Goal: Task Accomplishment & Management: Complete application form

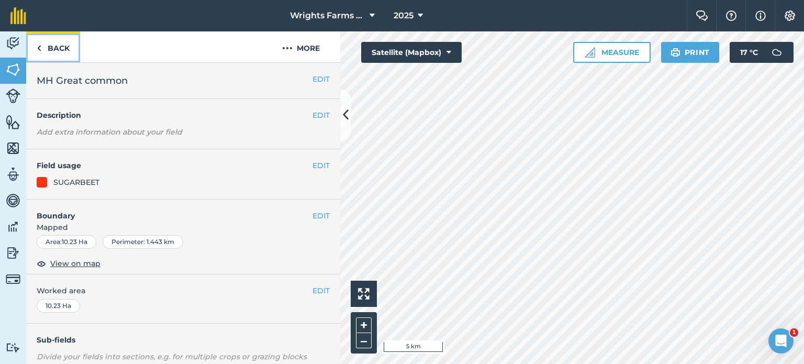
click at [61, 47] on link "Back" at bounding box center [53, 46] width 54 height 31
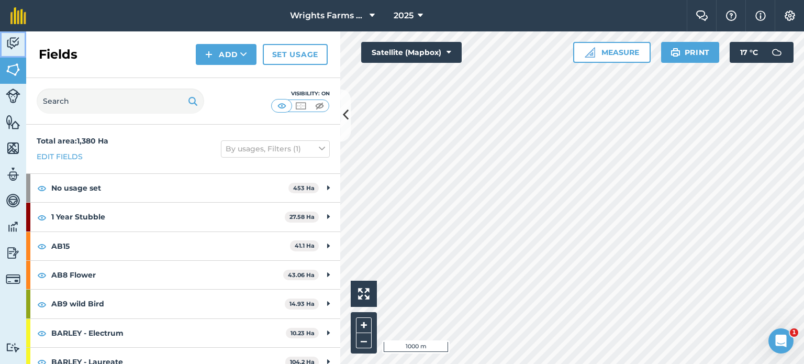
click at [14, 51] on link "Activity" at bounding box center [13, 44] width 26 height 26
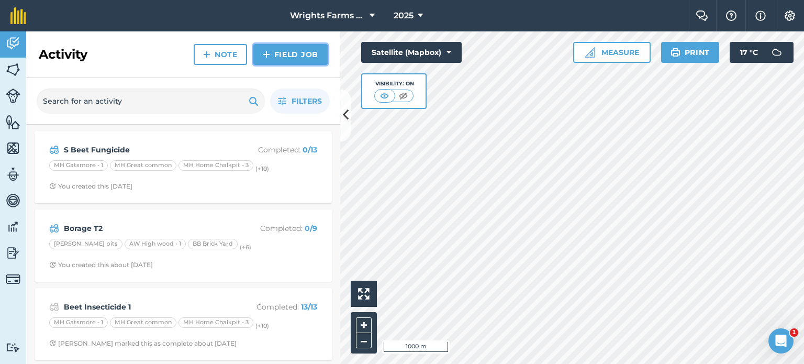
click at [281, 52] on link "Field Job" at bounding box center [290, 54] width 74 height 21
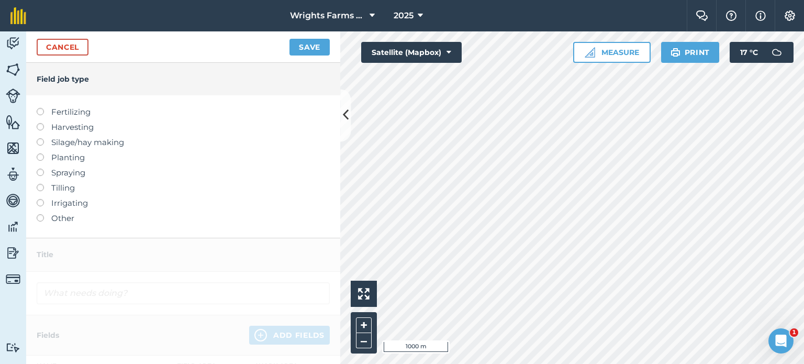
click at [40, 169] on label at bounding box center [44, 169] width 15 height 0
type input "Spraying"
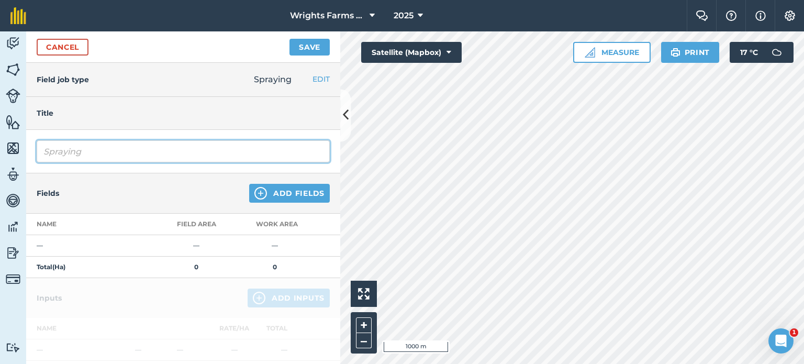
drag, startPoint x: 101, startPoint y: 154, endPoint x: 19, endPoint y: 147, distance: 82.0
click at [19, 147] on div "Activity Fields Livestock Features Maps Team Vehicles Data Reporting Billing Tu…" at bounding box center [402, 197] width 804 height 332
type input "S Beet Fungicide 2"
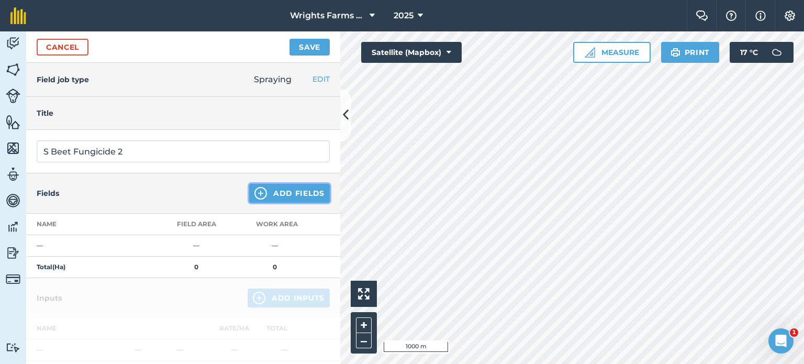
click at [277, 187] on button "Add Fields" at bounding box center [289, 193] width 81 height 19
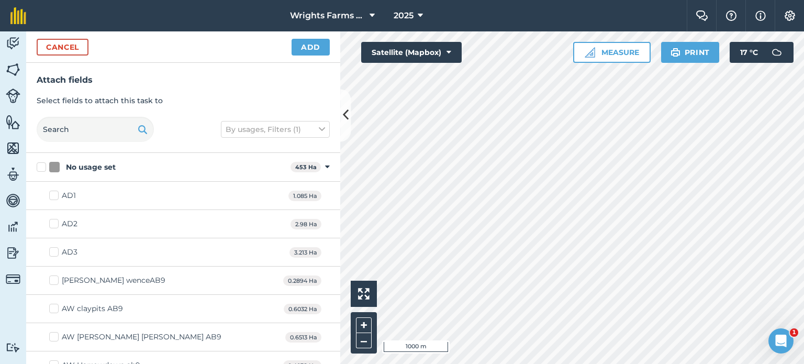
checkbox input "true"
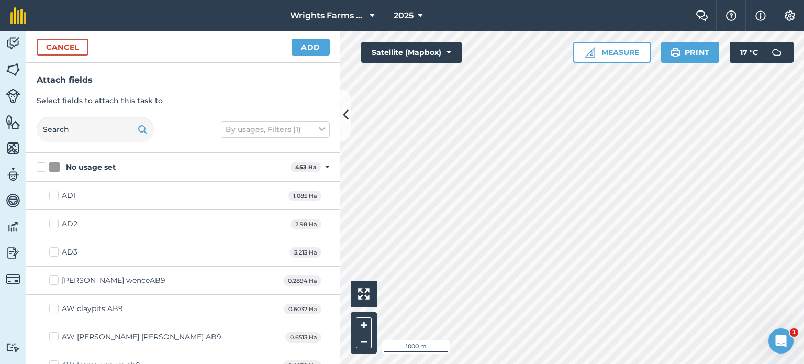
checkbox input "true"
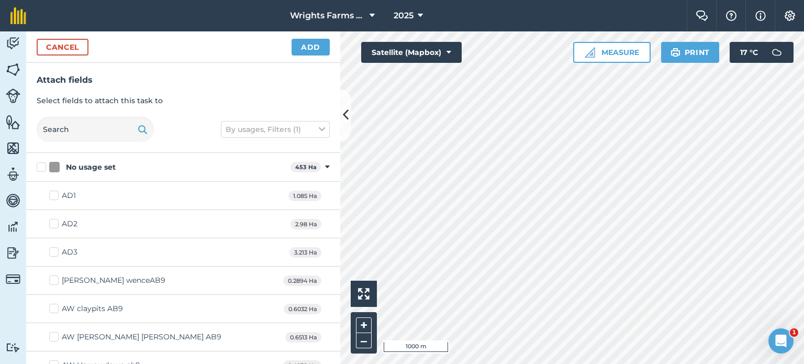
checkbox input "true"
click at [319, 51] on button "Add" at bounding box center [310, 47] width 38 height 17
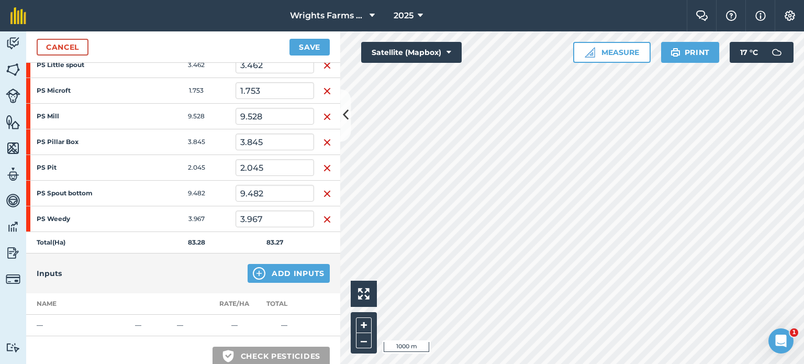
scroll to position [310, 0]
click at [279, 269] on button "Add Inputs" at bounding box center [289, 274] width 82 height 19
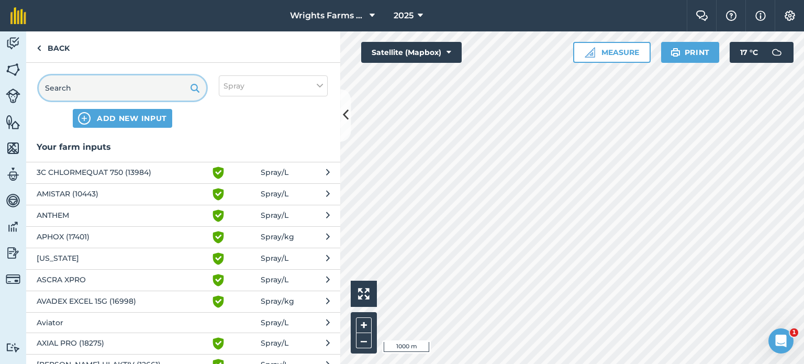
click at [75, 94] on input "text" at bounding box center [122, 87] width 167 height 25
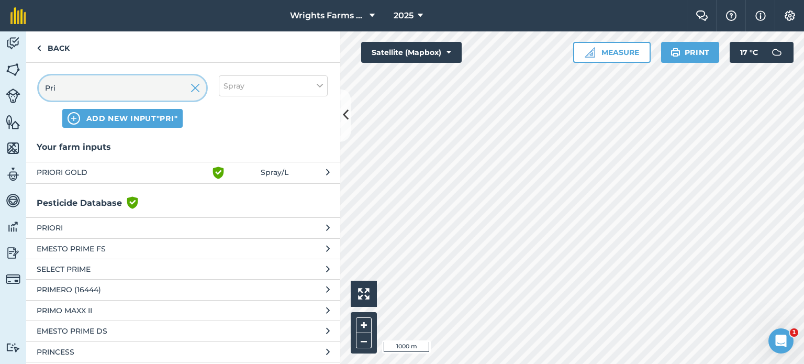
type input "Pri"
click at [86, 169] on span "PRIORI GOLD" at bounding box center [122, 172] width 171 height 13
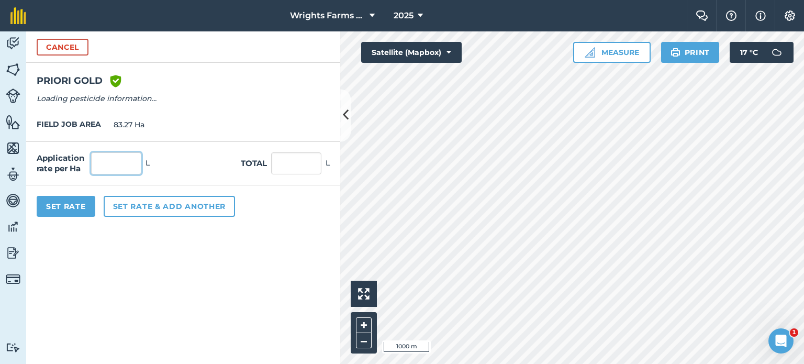
click at [129, 163] on input "text" at bounding box center [116, 163] width 50 height 22
type input "1"
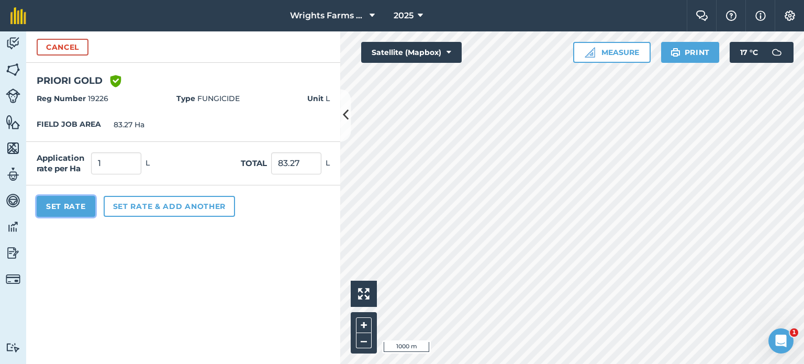
type input "83.27"
click at [69, 206] on button "Set Rate" at bounding box center [66, 206] width 59 height 21
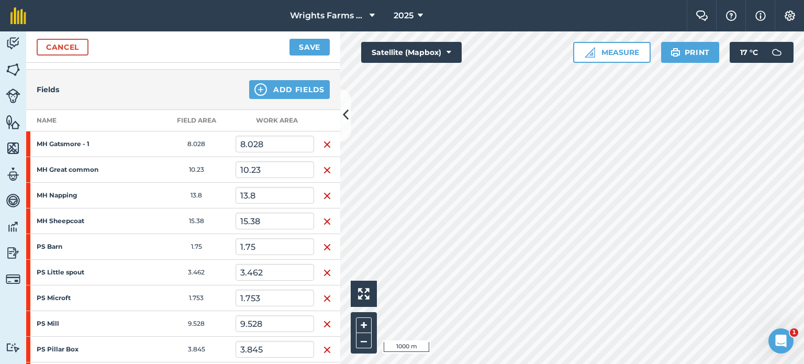
scroll to position [495, 0]
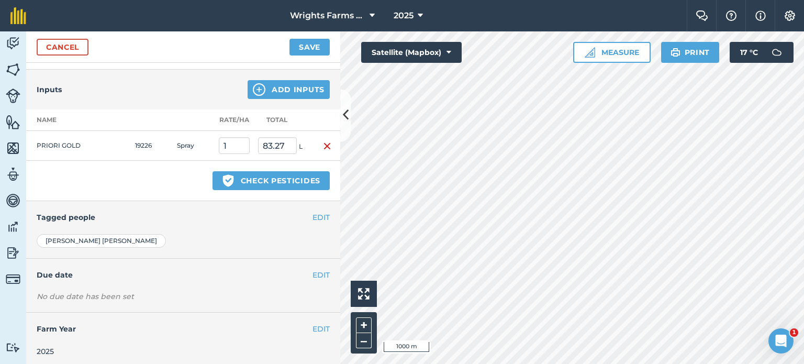
click at [310, 293] on div "No due date has been set" at bounding box center [183, 296] width 293 height 10
click at [320, 291] on div "No due date has been set" at bounding box center [183, 296] width 293 height 10
click at [312, 270] on button "EDIT" at bounding box center [320, 275] width 17 height 12
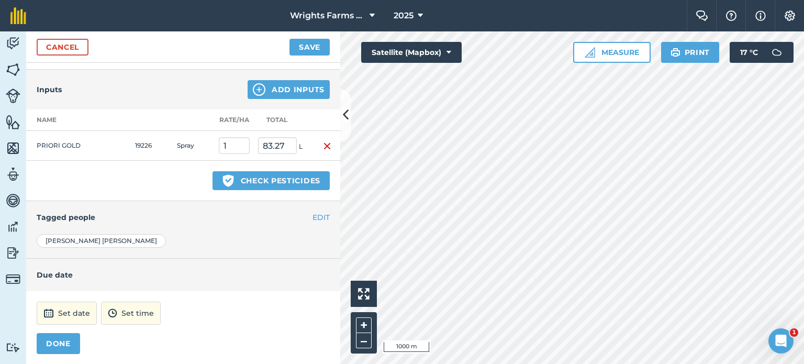
scroll to position [546, 0]
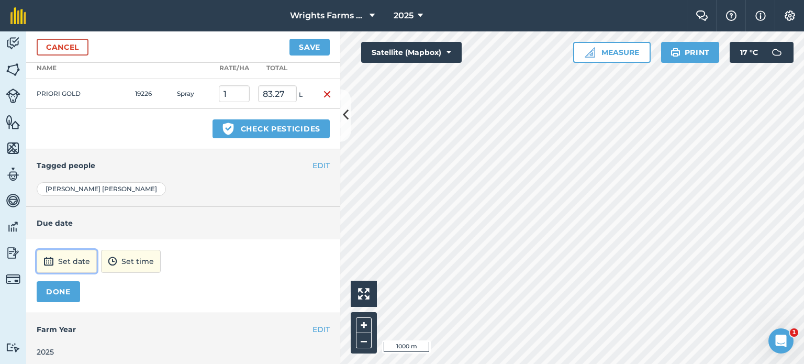
click at [82, 257] on button "Set date" at bounding box center [67, 261] width 60 height 23
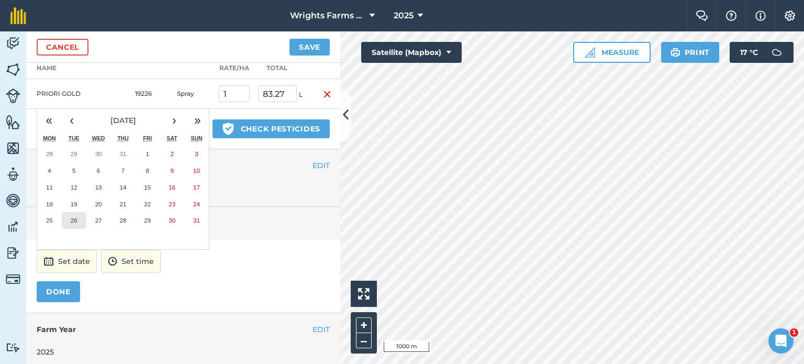
click at [79, 218] on button "26" at bounding box center [74, 220] width 25 height 17
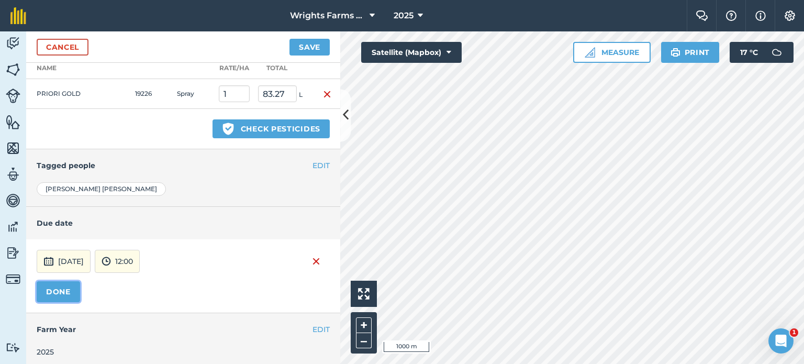
click at [63, 286] on button "DONE" at bounding box center [58, 291] width 43 height 21
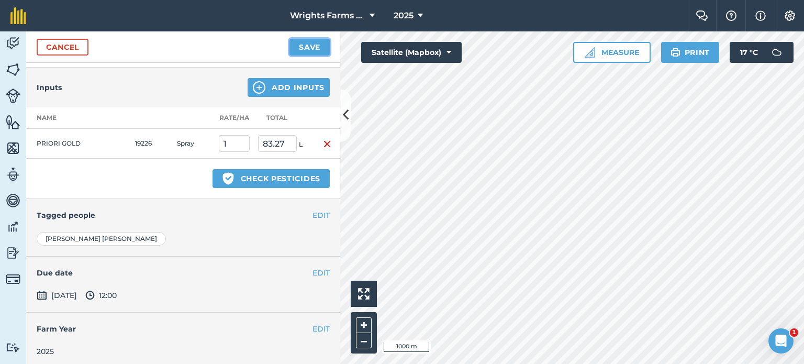
click at [309, 49] on button "Save" at bounding box center [309, 47] width 40 height 17
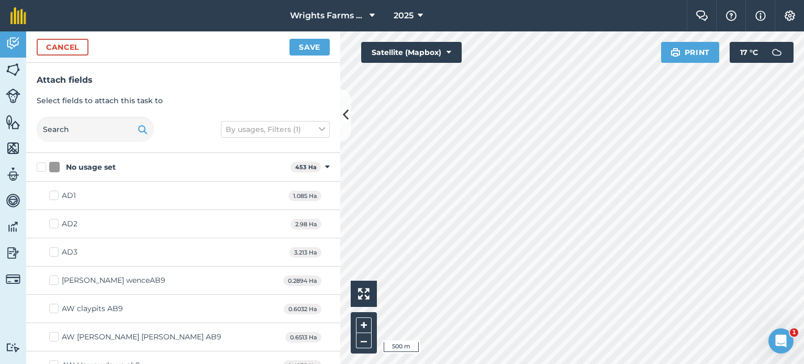
checkbox input "true"
click at [310, 48] on button "Save" at bounding box center [309, 47] width 40 height 17
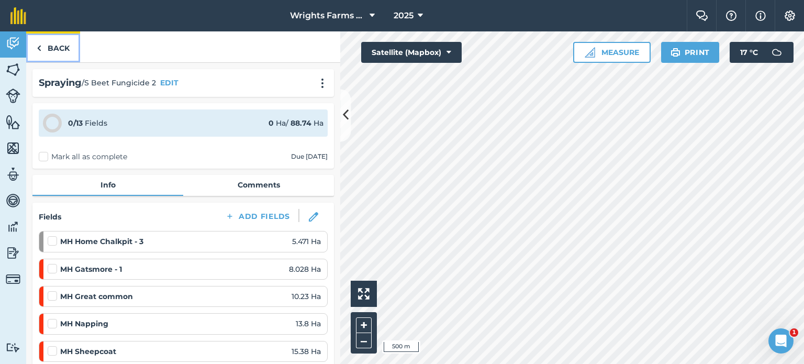
click at [62, 51] on link "Back" at bounding box center [53, 46] width 54 height 31
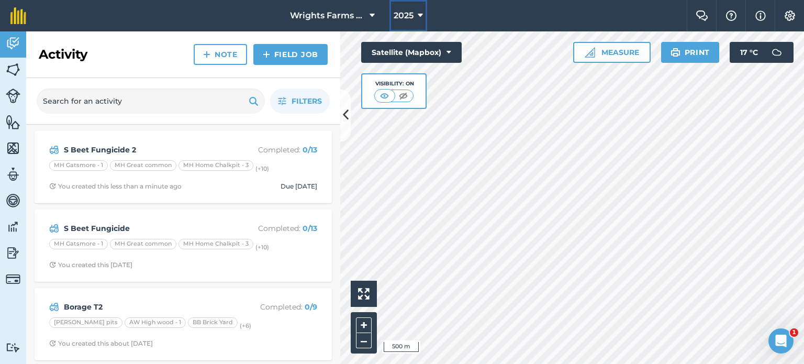
click at [413, 13] on button "2025" at bounding box center [408, 15] width 38 height 31
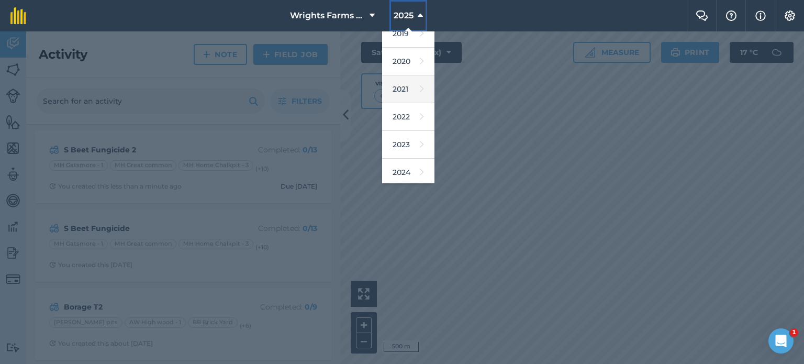
scroll to position [152, 0]
click at [411, 142] on link "2026" at bounding box center [408, 143] width 52 height 28
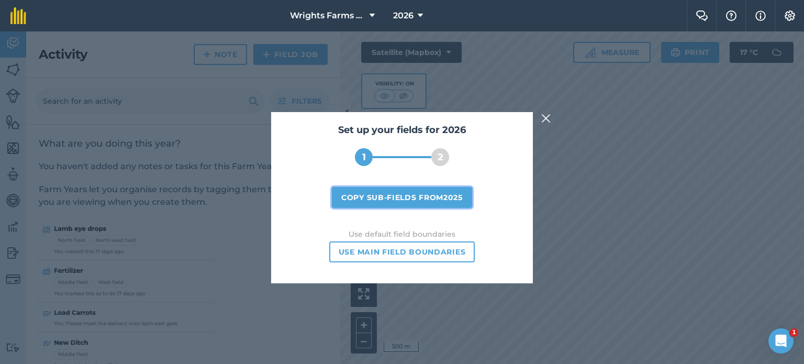
click at [443, 195] on button "Copy sub-fields from 2025" at bounding box center [402, 197] width 140 height 21
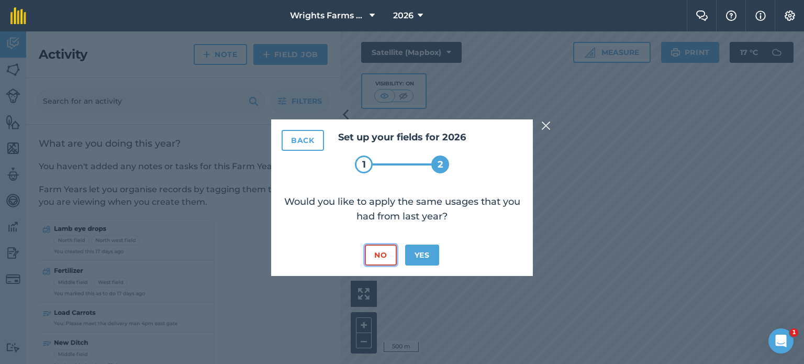
click at [385, 252] on button "No" at bounding box center [380, 254] width 31 height 21
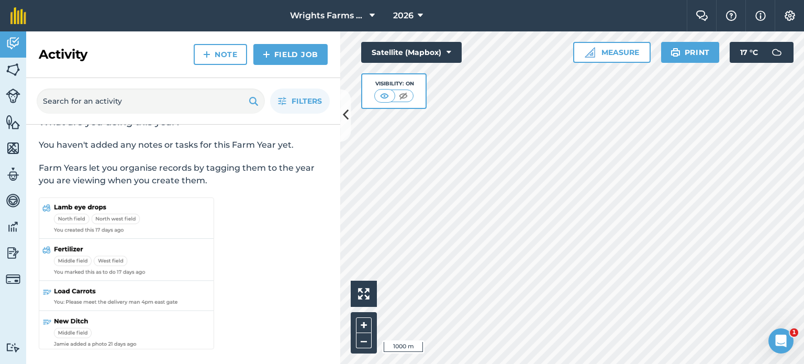
scroll to position [0, 0]
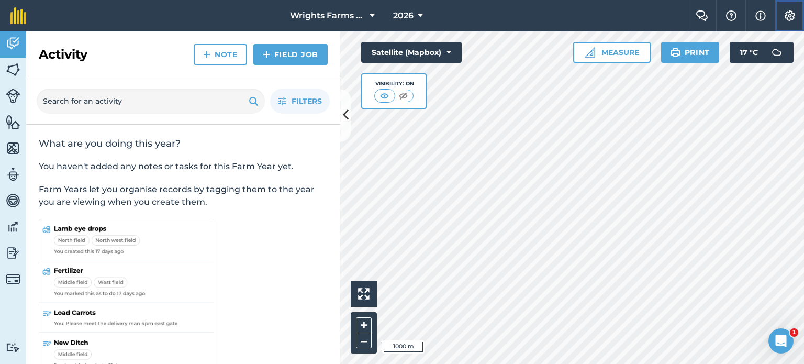
click at [794, 23] on button "Settings" at bounding box center [789, 15] width 29 height 31
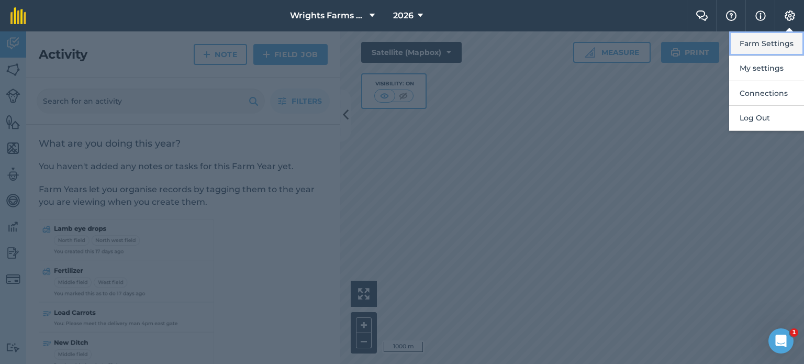
click at [774, 43] on button "Farm Settings" at bounding box center [766, 43] width 75 height 25
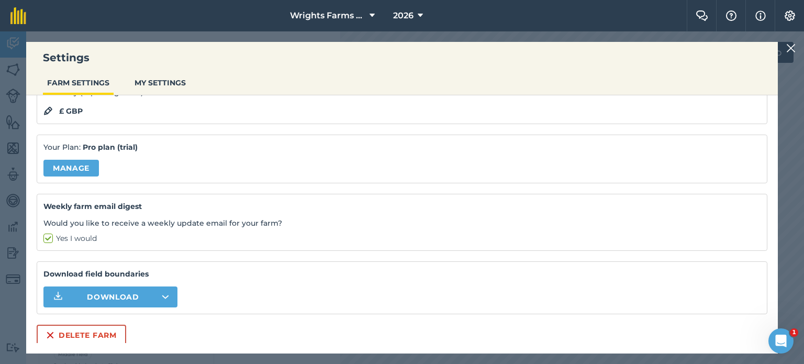
scroll to position [109, 0]
click at [151, 93] on li "MY SETTINGS" at bounding box center [160, 84] width 60 height 22
click at [164, 81] on button "MY SETTINGS" at bounding box center [160, 83] width 60 height 20
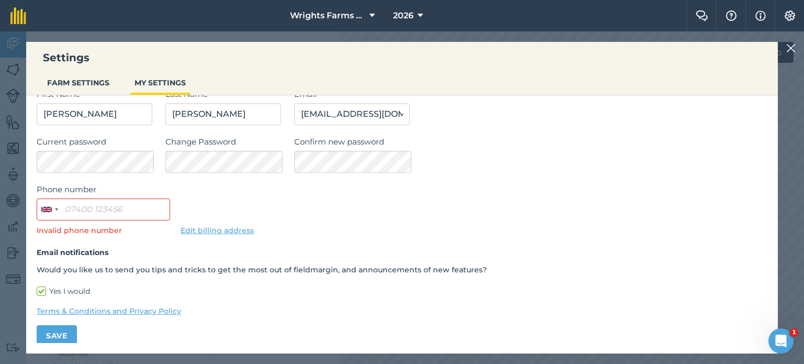
scroll to position [52, 0]
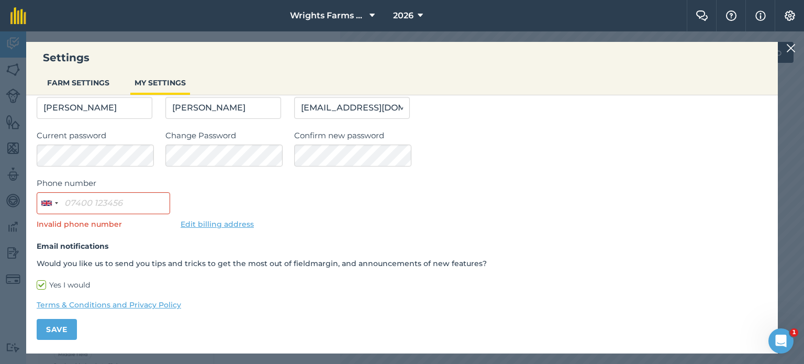
click at [42, 282] on label "Yes I would" at bounding box center [402, 284] width 731 height 11
click at [42, 332] on input "Yes I would" at bounding box center [40, 335] width 7 height 7
checkbox input "false"
click at [58, 330] on button "Save" at bounding box center [57, 329] width 40 height 21
click at [791, 46] on img at bounding box center [790, 48] width 9 height 13
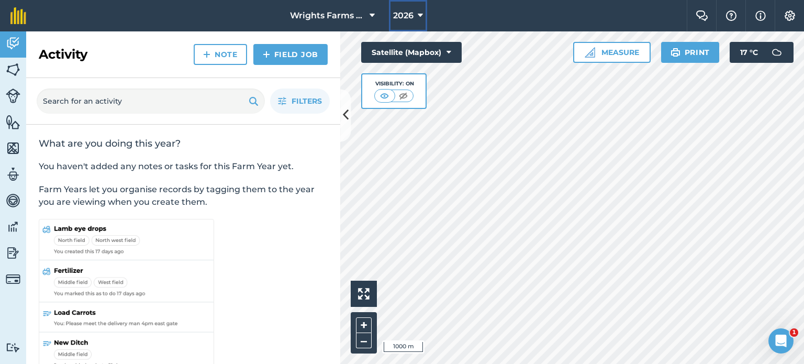
click at [399, 23] on button "2026" at bounding box center [408, 15] width 38 height 31
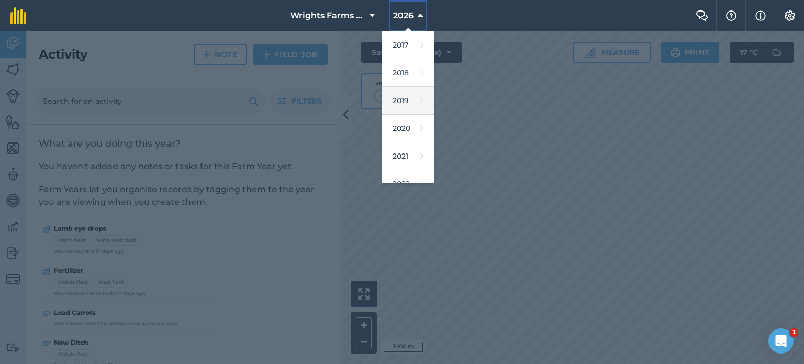
scroll to position [66, 0]
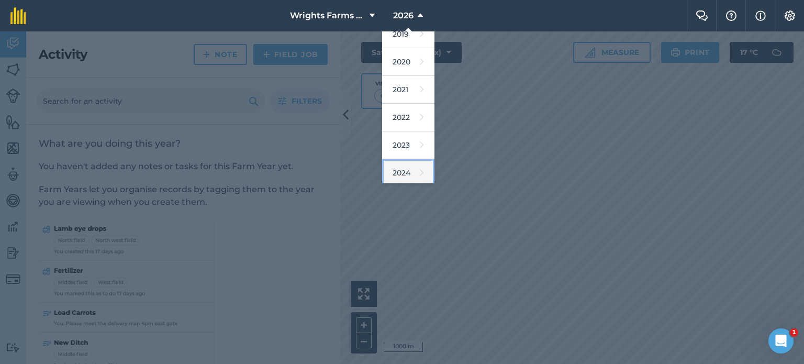
click at [406, 172] on link "2024" at bounding box center [408, 173] width 52 height 28
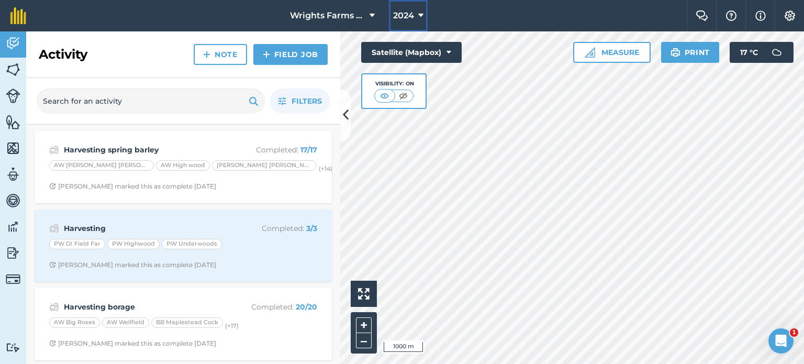
click at [411, 18] on span "2024" at bounding box center [403, 15] width 21 height 13
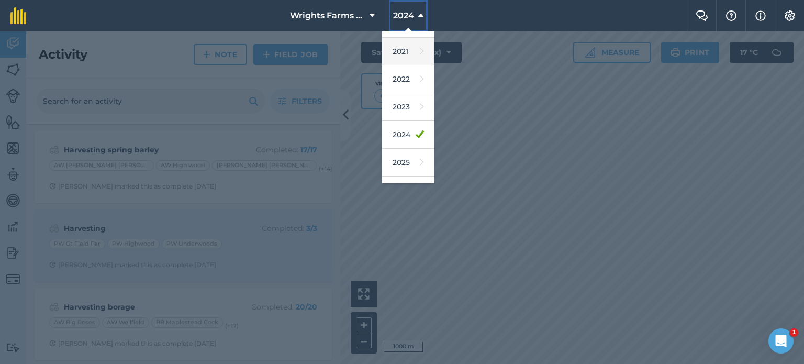
scroll to position [105, 0]
click at [411, 163] on link "2025" at bounding box center [408, 163] width 52 height 28
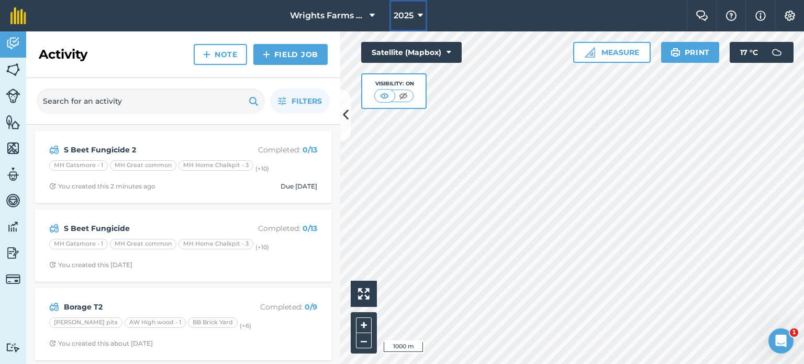
click at [405, 22] on button "2025" at bounding box center [408, 15] width 38 height 31
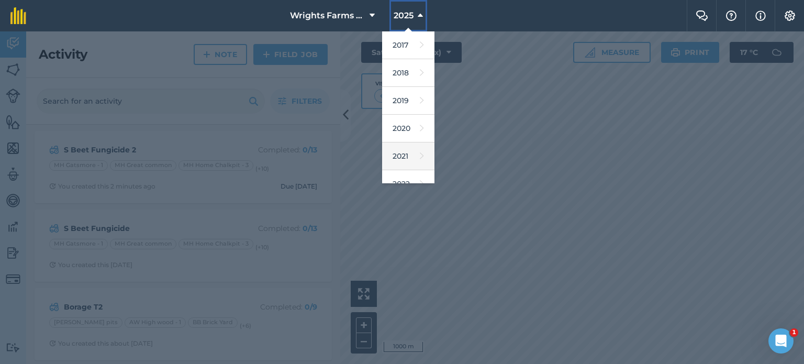
scroll to position [152, 0]
click at [409, 143] on link "2026" at bounding box center [408, 143] width 52 height 28
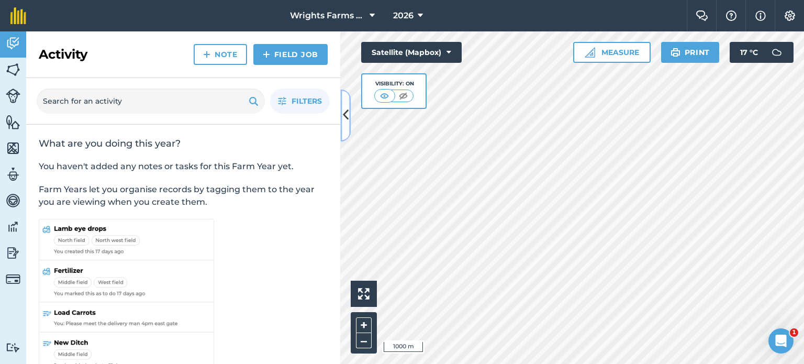
click at [350, 122] on button at bounding box center [345, 115] width 10 height 52
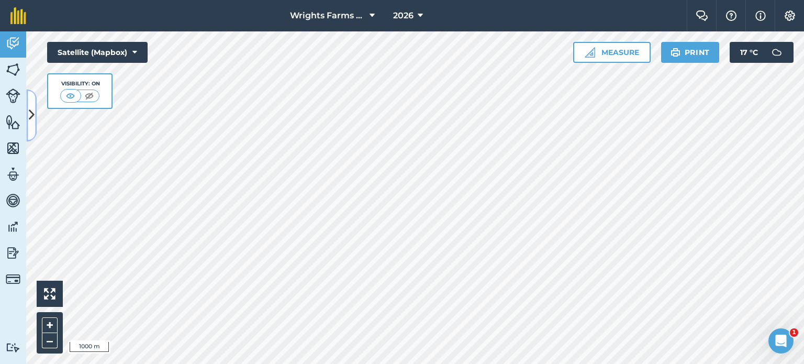
click at [35, 109] on button at bounding box center [31, 115] width 10 height 52
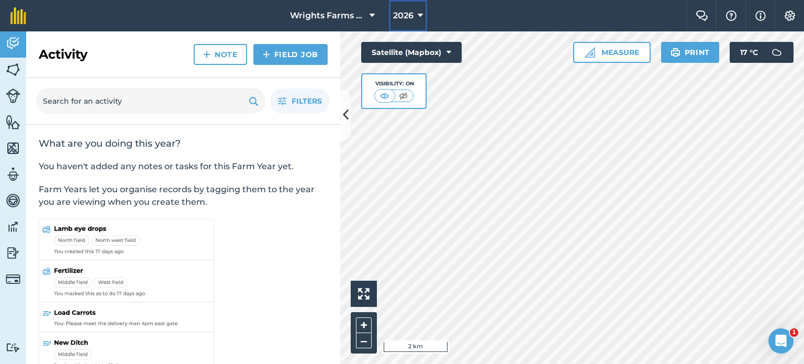
click at [400, 14] on span "2026" at bounding box center [403, 15] width 20 height 13
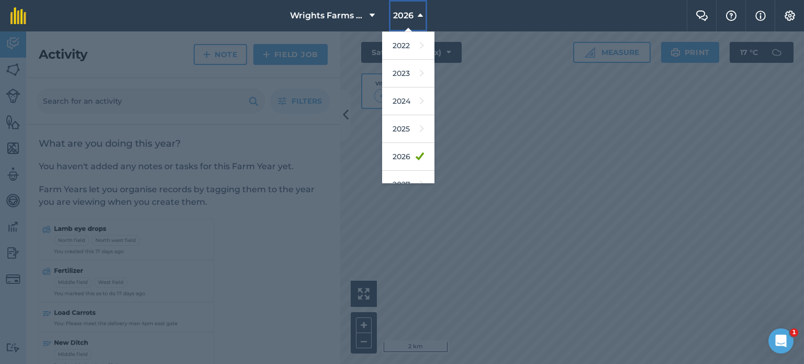
scroll to position [140, 0]
click at [416, 151] on icon at bounding box center [420, 155] width 8 height 15
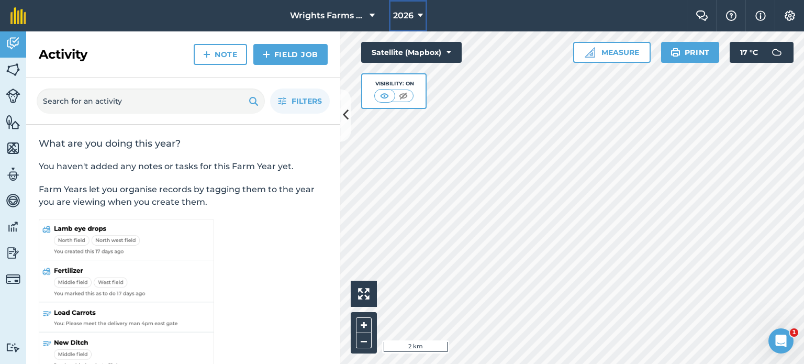
click at [403, 14] on span "2026" at bounding box center [403, 15] width 20 height 13
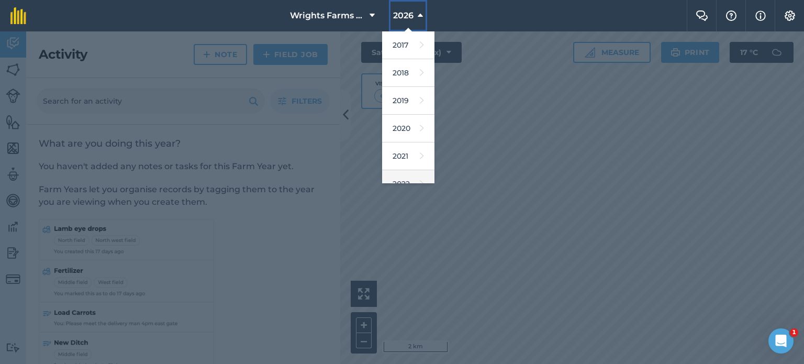
scroll to position [152, 0]
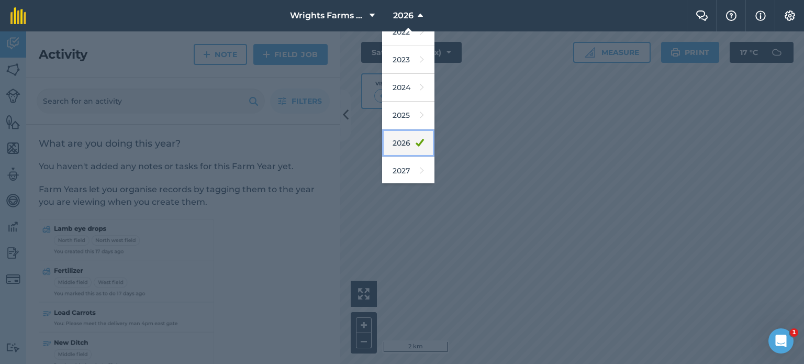
click at [408, 146] on link "2026" at bounding box center [408, 143] width 52 height 28
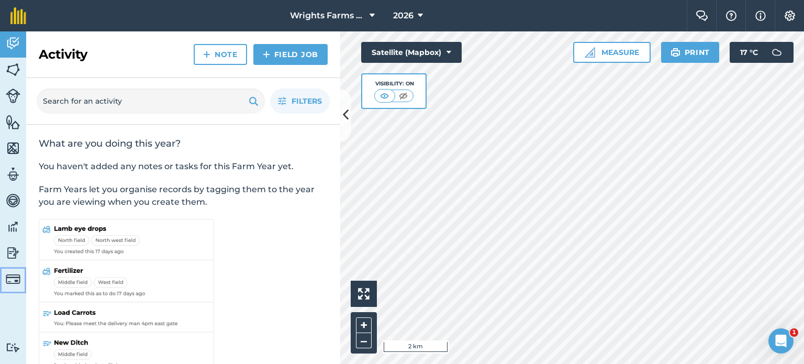
click at [14, 276] on img at bounding box center [13, 279] width 15 height 15
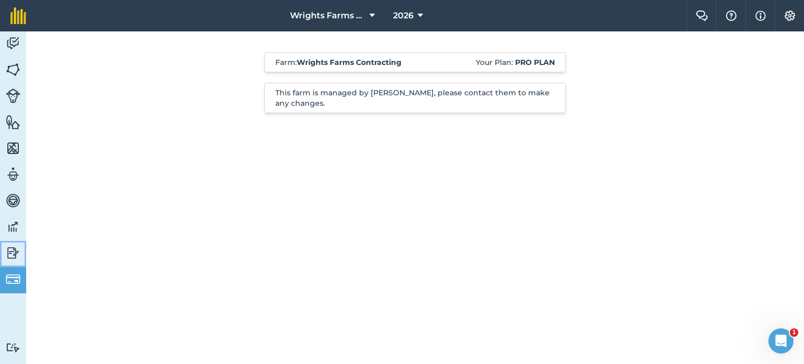
click at [8, 251] on img at bounding box center [13, 253] width 15 height 16
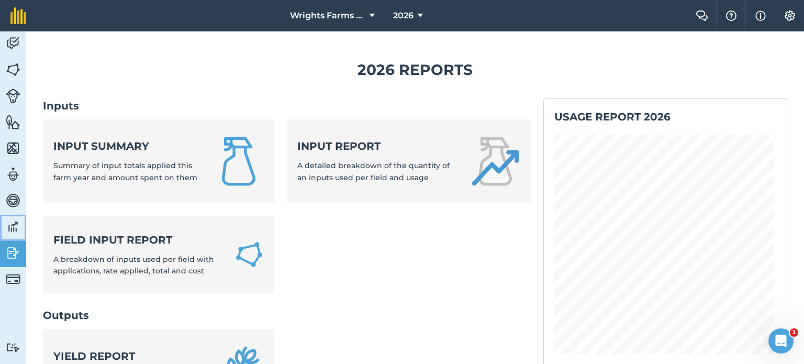
click at [13, 226] on img at bounding box center [13, 227] width 15 height 16
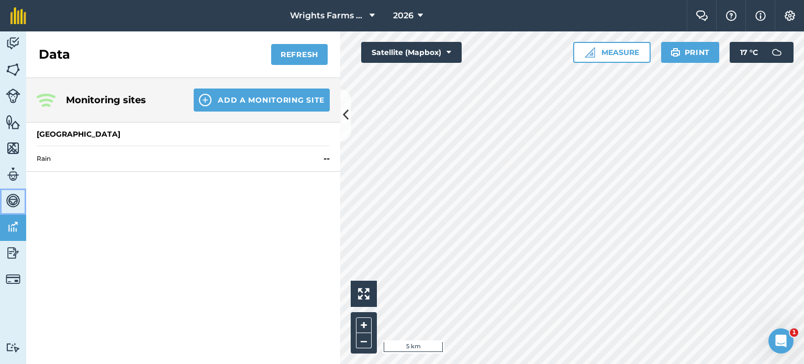
click at [13, 199] on img at bounding box center [13, 201] width 15 height 16
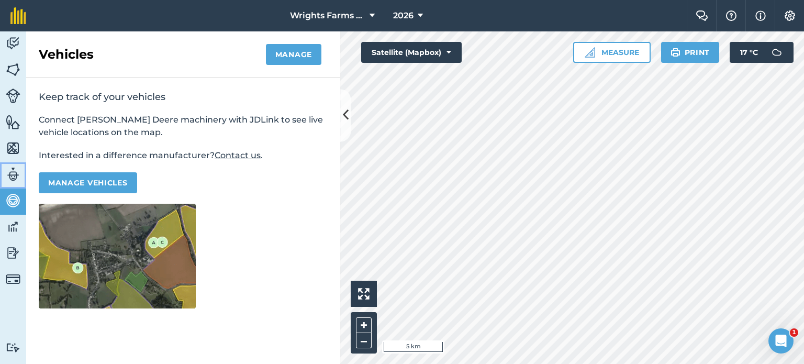
click at [10, 174] on img at bounding box center [13, 174] width 15 height 16
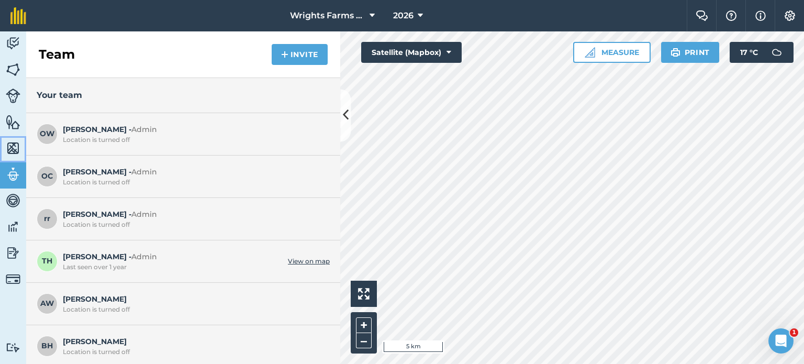
click at [12, 150] on img at bounding box center [13, 148] width 15 height 16
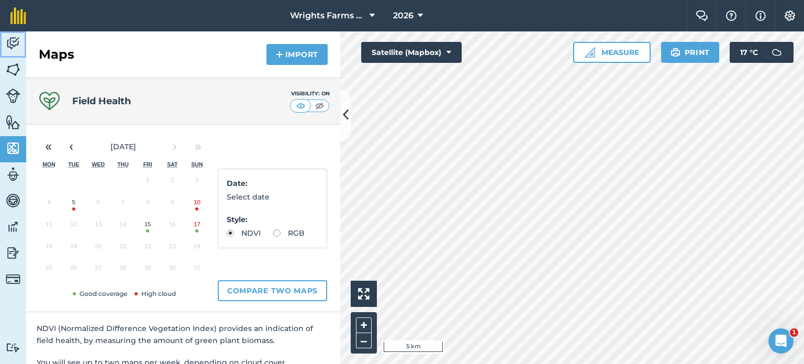
click at [12, 47] on img at bounding box center [13, 44] width 15 height 16
